Goal: Go to known website: Access a specific website the user already knows

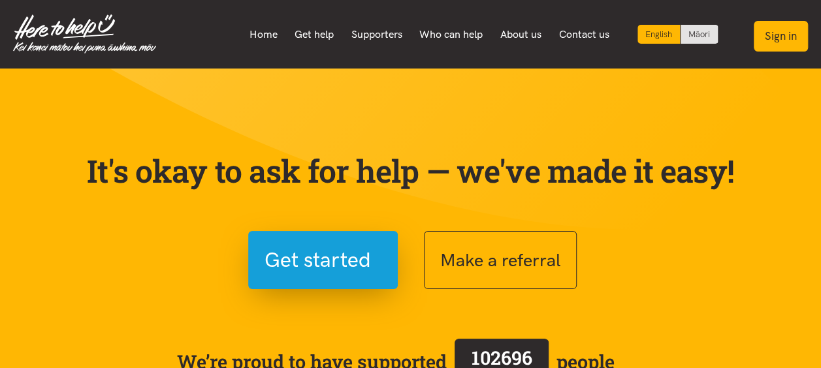
click at [783, 44] on button "Sign in" at bounding box center [781, 36] width 54 height 31
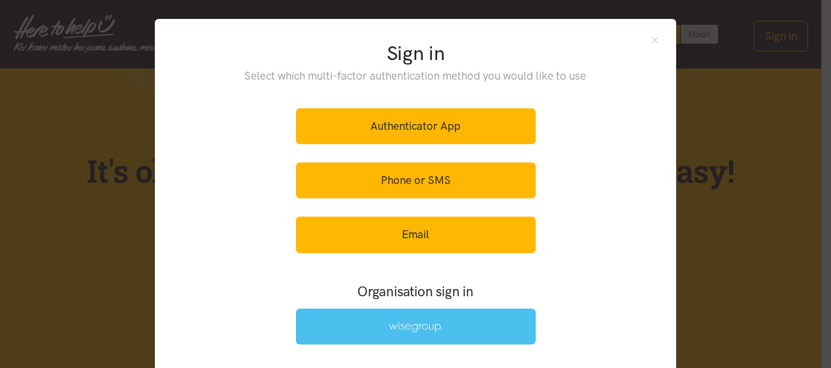
click at [385, 342] on link at bounding box center [416, 327] width 240 height 36
click at [389, 323] on img at bounding box center [416, 327] width 54 height 11
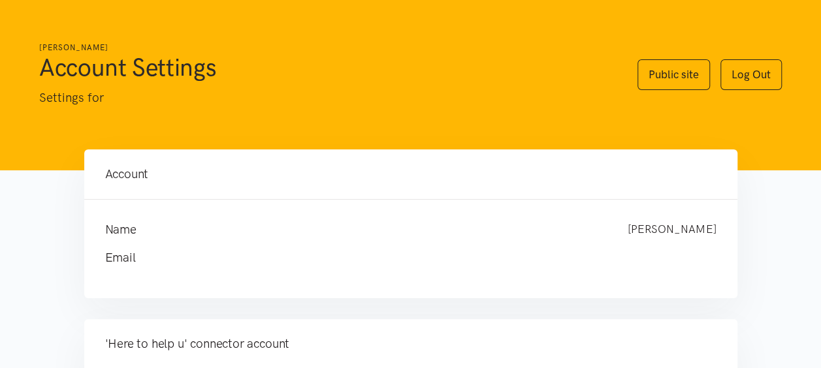
scroll to position [261, 0]
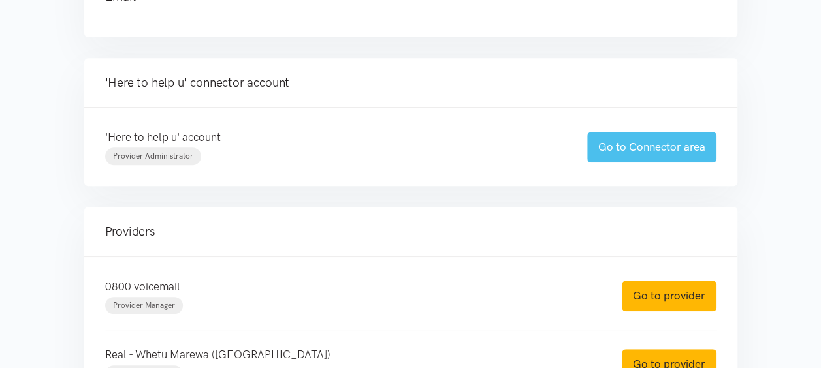
click at [664, 143] on link "Go to Connector area" at bounding box center [651, 147] width 129 height 31
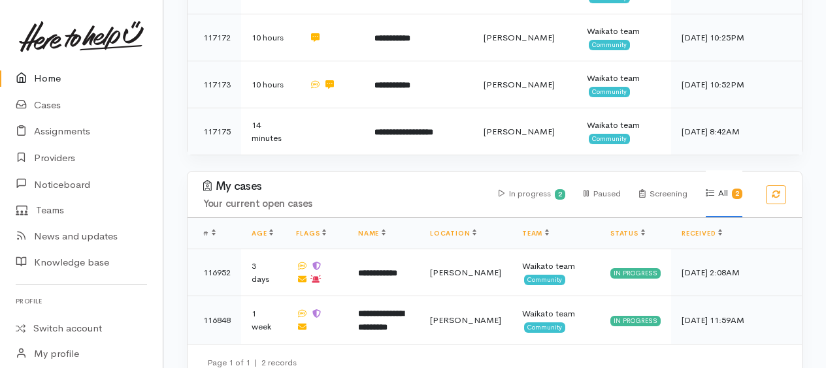
scroll to position [1416, 0]
